Goal: Communication & Community: Answer question/provide support

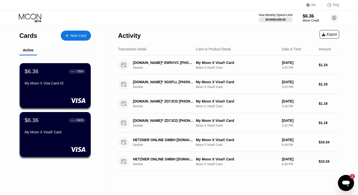
click at [340, 176] on div "Activity Export Transaction Detail Card or Product Detail Date & Time Amount [D…" at bounding box center [228, 111] width 236 height 170
click at [345, 182] on icon "Open messaging window, 1 unread message" at bounding box center [346, 184] width 8 height 6
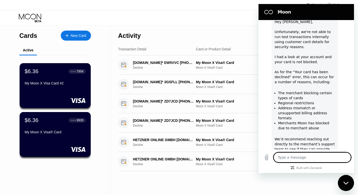
type textarea "x"
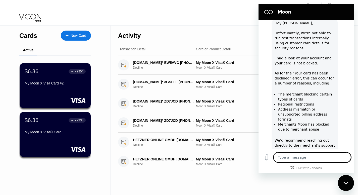
scroll to position [1688, 0]
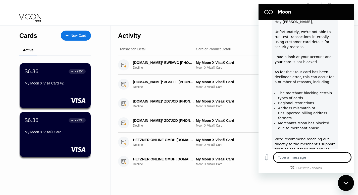
type textarea "T"
type textarea "x"
type textarea "Th"
type textarea "x"
type textarea "Tha"
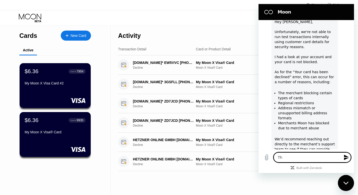
type textarea "x"
type textarea "Than"
type textarea "x"
type textarea "Thank"
type textarea "x"
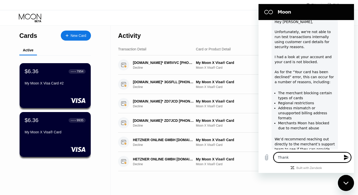
type textarea "Thank"
type textarea "x"
type textarea "Thank y"
type textarea "x"
type textarea "Thank yo"
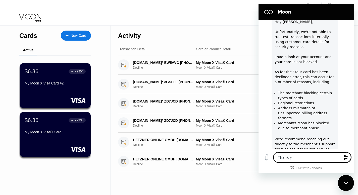
type textarea "x"
type textarea "Thank [PERSON_NAME]"
type textarea "x"
type textarea "Thank yo"
type textarea "x"
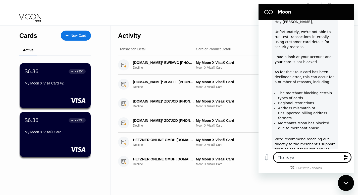
type textarea "Thank you"
type textarea "x"
type textarea "Thank you"
type textarea "x"
type textarea "Thank you O"
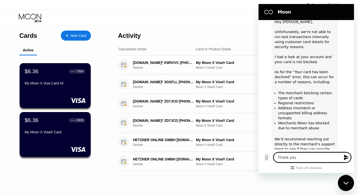
type textarea "x"
type textarea "Thank you [PERSON_NAME]"
type textarea "x"
type textarea "Thank you [PERSON_NAME]"
type textarea "x"
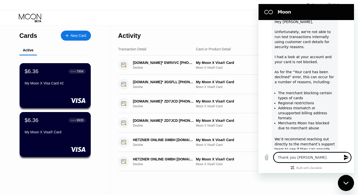
type textarea "Thank you [PERSON_NAME]"
type textarea "x"
type textarea "Thank you [PERSON_NAME]"
type textarea "x"
type textarea "Thank you Olivea"
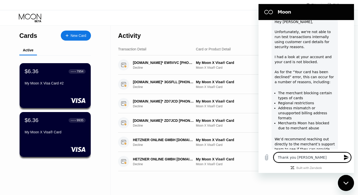
type textarea "x"
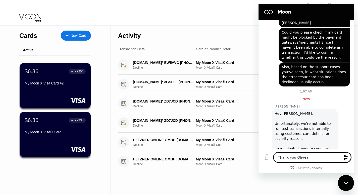
scroll to position [1597, 0]
click at [304, 157] on textarea "Thank you Olivea" at bounding box center [311, 158] width 77 height 10
type textarea "Thank you [PERSON_NAME]"
type textarea "x"
type textarea "Thank you [PERSON_NAME]"
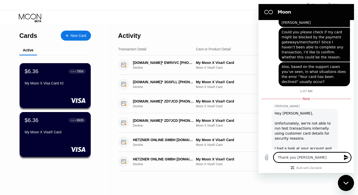
type textarea "x"
click at [258, 4] on span "[PERSON_NAME]" at bounding box center [258, 4] width 0 height 0
type textarea "Thank you, [PERSON_NAME]."
type textarea "x"
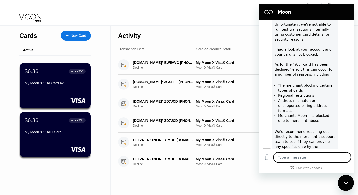
scroll to position [1707, 0]
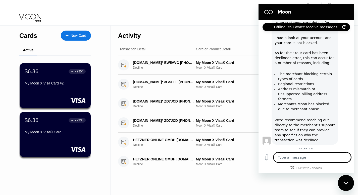
type textarea "x"
